Goal: Find specific page/section: Find specific page/section

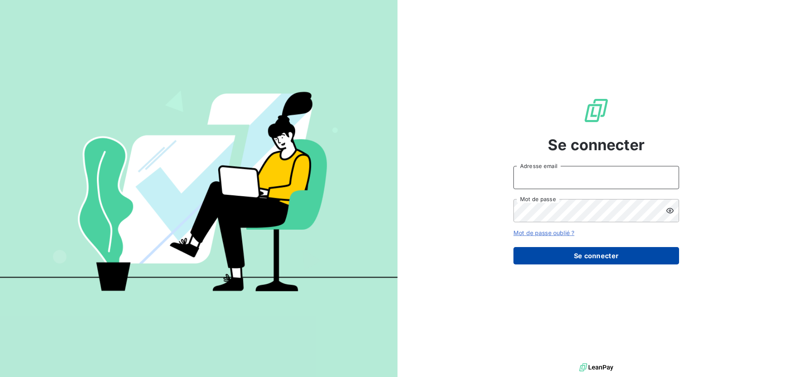
type input "[EMAIL_ADDRESS][DOMAIN_NAME]"
click at [595, 258] on button "Se connecter" at bounding box center [596, 255] width 166 height 17
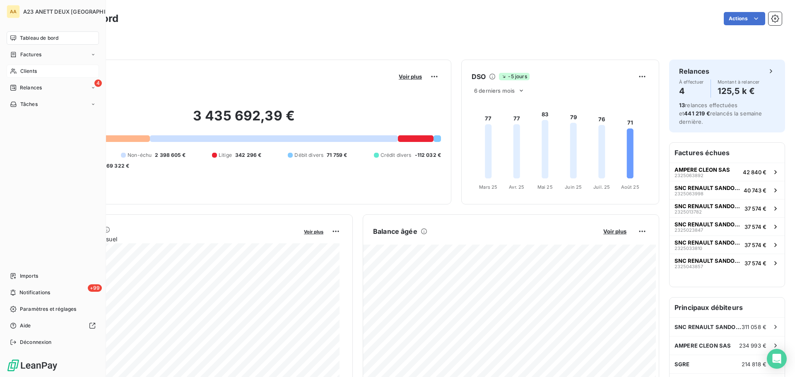
click at [20, 71] on span "Clients" at bounding box center [28, 70] width 17 height 7
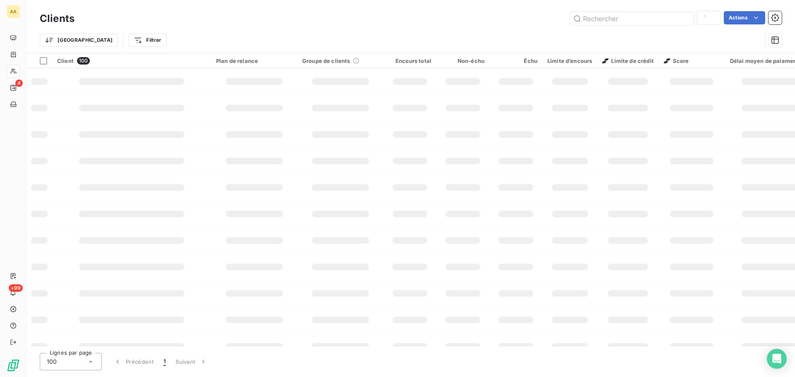
type input "4600"
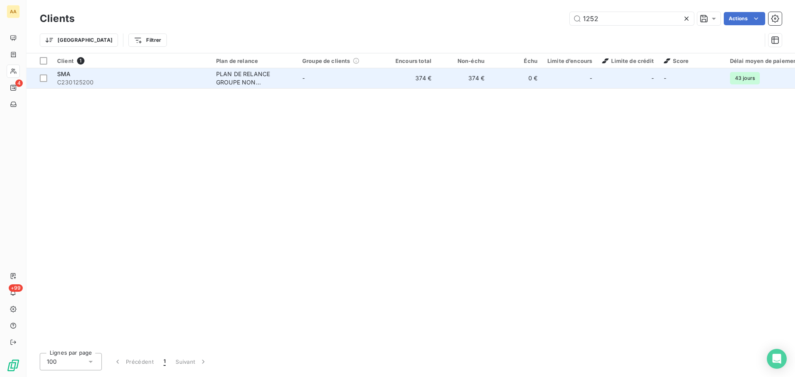
type input "1252"
click at [93, 82] on span "C230125200" at bounding box center [131, 82] width 149 height 8
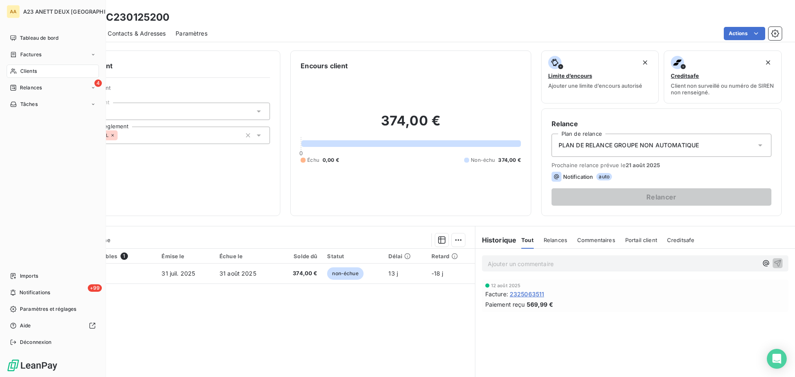
click at [28, 71] on span "Clients" at bounding box center [28, 70] width 17 height 7
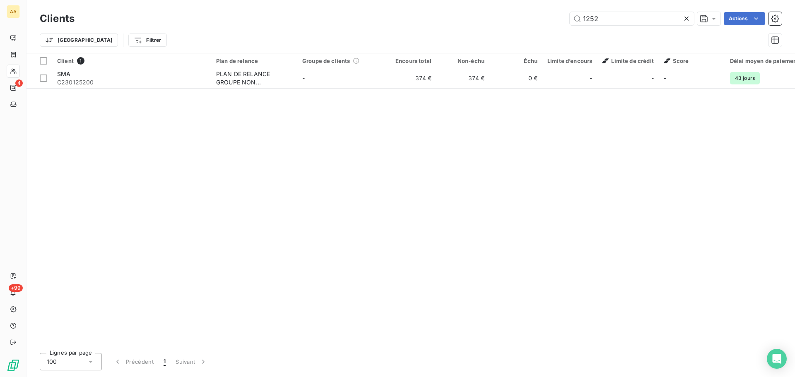
drag, startPoint x: 615, startPoint y: 24, endPoint x: 478, endPoint y: 24, distance: 137.0
click at [481, 24] on div "1252 Actions" at bounding box center [432, 18] width 697 height 13
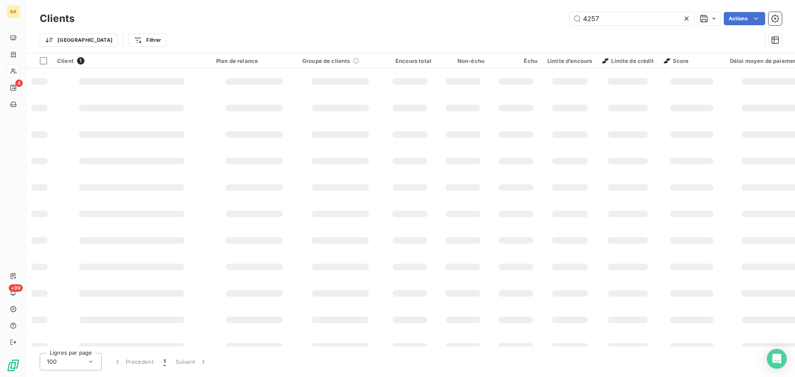
type input "4257"
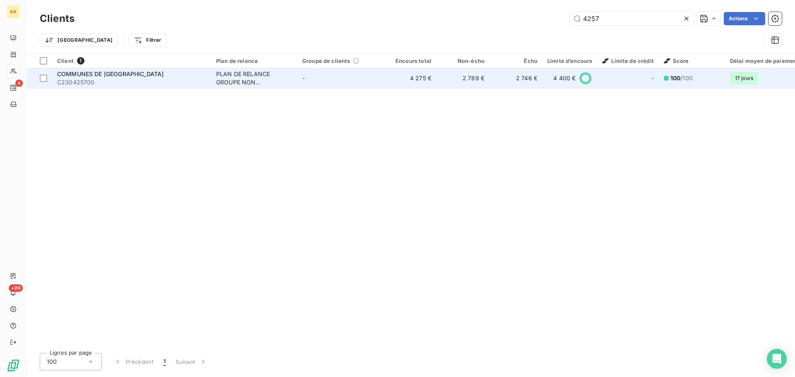
click at [115, 75] on span "COMMUNES DE VALOGNES" at bounding box center [110, 73] width 106 height 7
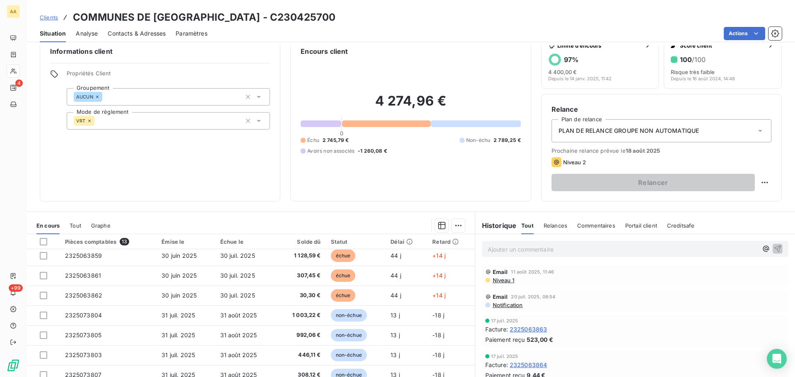
scroll to position [114, 0]
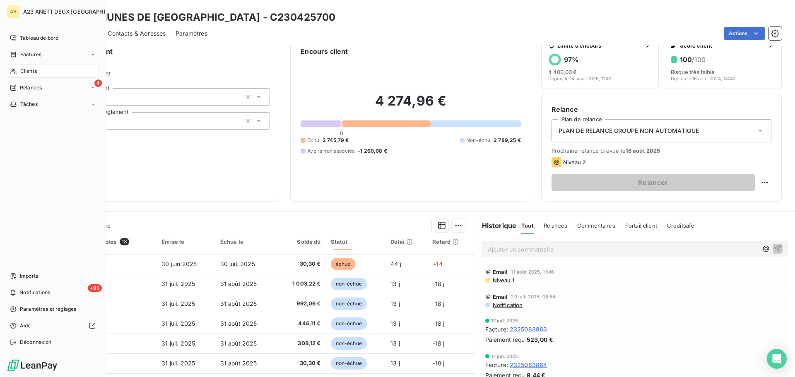
click at [31, 73] on span "Clients" at bounding box center [28, 70] width 17 height 7
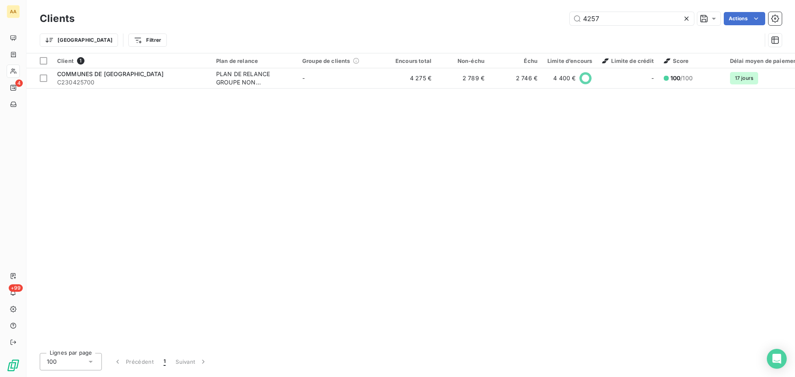
drag, startPoint x: 604, startPoint y: 18, endPoint x: 506, endPoint y: 17, distance: 98.5
click at [506, 17] on div "4257 Actions" at bounding box center [432, 18] width 697 height 13
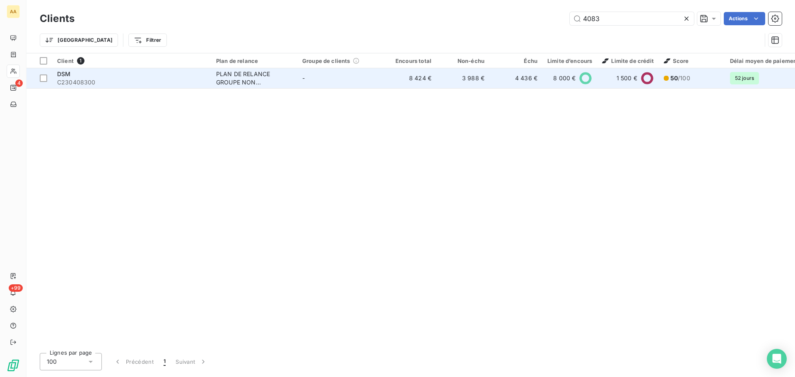
type input "4083"
click at [148, 69] on td "DSM C230408300" at bounding box center [131, 78] width 159 height 20
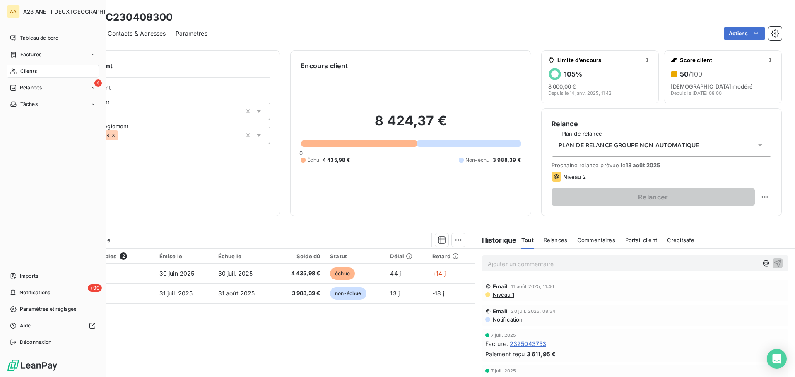
click at [25, 70] on span "Clients" at bounding box center [28, 70] width 17 height 7
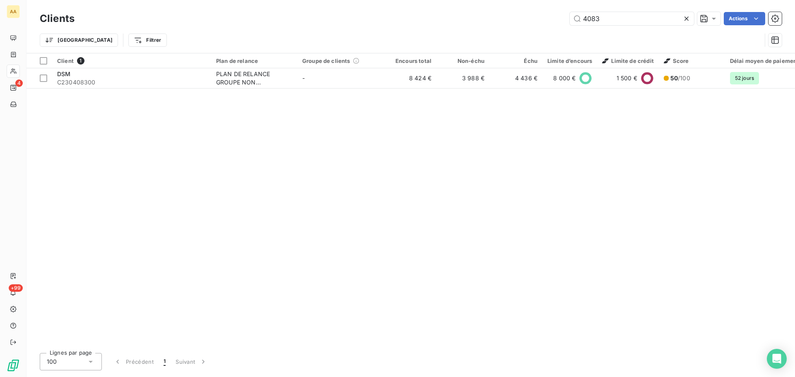
drag, startPoint x: 620, startPoint y: 22, endPoint x: 414, endPoint y: -2, distance: 207.1
click at [414, 0] on html "AA 4 +99 Clients 4083 Actions Trier Filtrer Client 1 Plan de relance Groupe de …" at bounding box center [397, 188] width 795 height 377
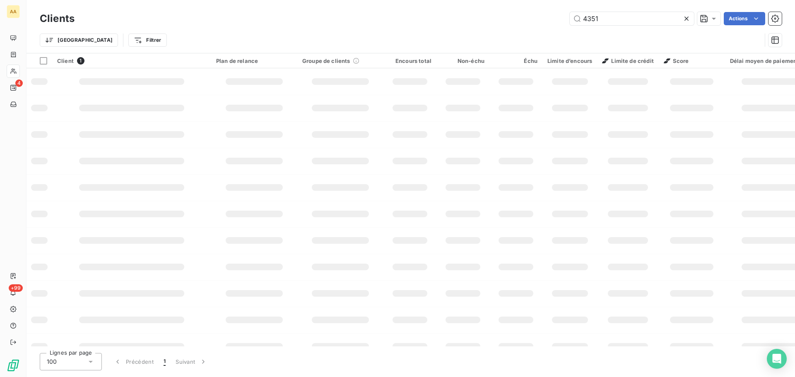
type input "4351"
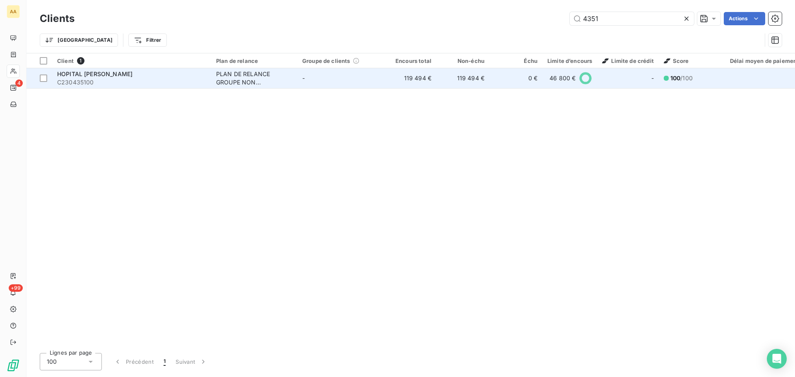
click at [93, 84] on span "C230435100" at bounding box center [131, 82] width 149 height 8
